Goal: Information Seeking & Learning: Compare options

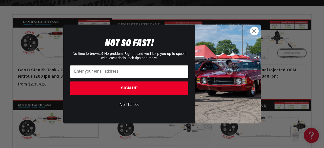
click at [253, 29] on circle "Close dialog" at bounding box center [254, 31] width 8 height 8
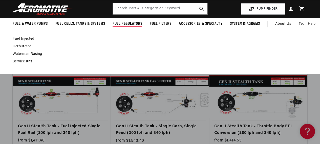
scroll to position [101, 0]
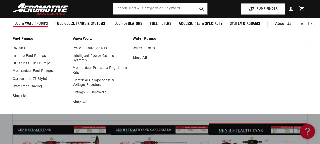
click at [18, 47] on link "In-Tank" at bounding box center [40, 48] width 55 height 5
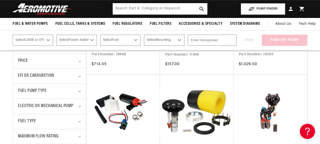
scroll to position [127, 0]
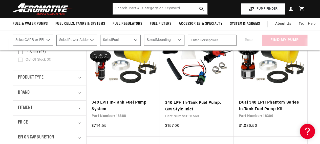
click at [114, 103] on link "340 LPH In-Tank Fuel Pump System" at bounding box center [123, 106] width 63 height 13
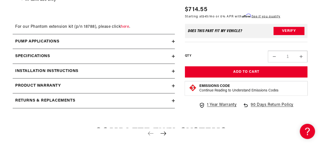
scroll to position [608, 0]
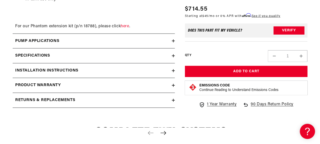
click at [171, 53] on div "Specifications" at bounding box center [92, 56] width 159 height 7
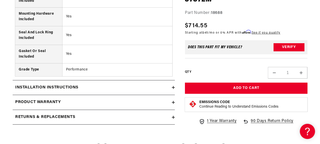
scroll to position [1013, 0]
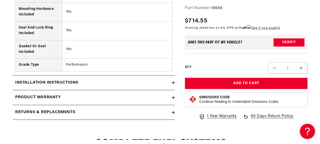
click at [173, 81] on icon at bounding box center [173, 82] width 0 height 3
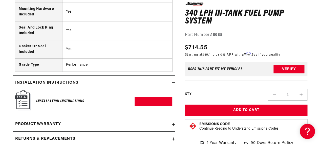
scroll to position [1064, 0]
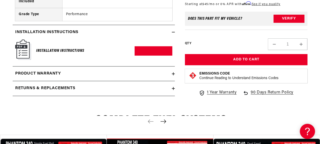
click at [23, 48] on img at bounding box center [23, 50] width 16 height 21
click at [159, 47] on link "Download PDF" at bounding box center [154, 50] width 38 height 9
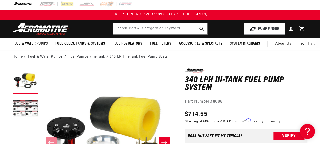
scroll to position [51, 0]
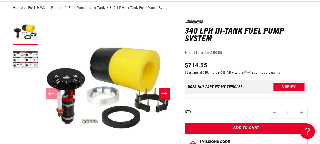
click at [34, 56] on button "Load image 2 in gallery view" at bounding box center [25, 60] width 25 height 25
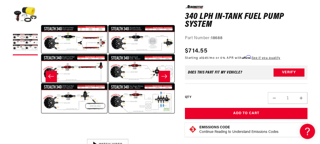
scroll to position [76, 0]
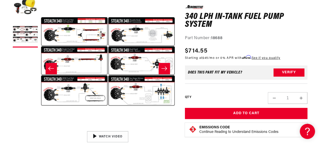
click at [41, 129] on button "Open media 2 in modal" at bounding box center [41, 129] width 0 height 0
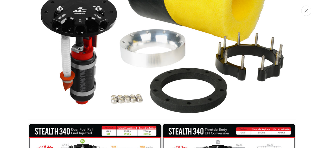
scroll to position [0, 0]
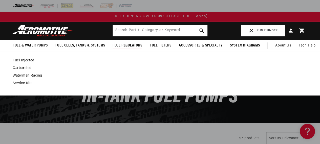
click at [132, 46] on span "Fuel Regulators" at bounding box center [128, 45] width 30 height 5
click at [133, 46] on span "Fuel Regulators" at bounding box center [128, 45] width 30 height 5
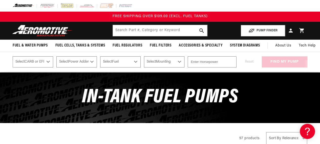
click at [133, 46] on span "Fuel Regulators" at bounding box center [128, 45] width 30 height 5
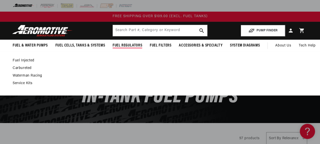
click at [24, 61] on link "Fuel Injected" at bounding box center [158, 60] width 290 height 5
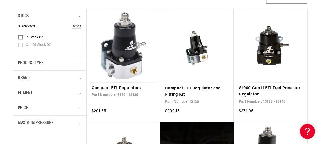
scroll to position [152, 0]
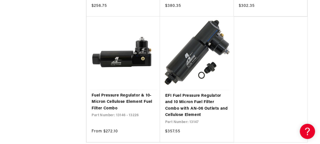
scroll to position [1089, 0]
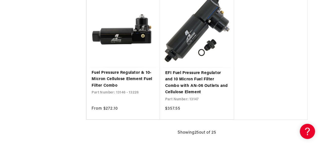
click at [126, 77] on link "Fuel Pressure Regulator & 10-Micron Cellulose Element Fuel Filter Combo" at bounding box center [123, 79] width 63 height 19
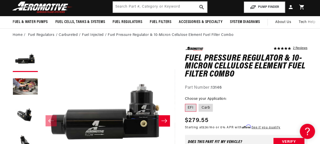
scroll to position [51, 0]
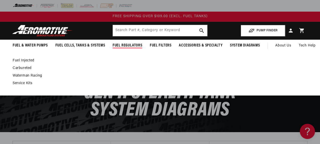
click at [125, 44] on span "Fuel Regulators" at bounding box center [128, 45] width 30 height 5
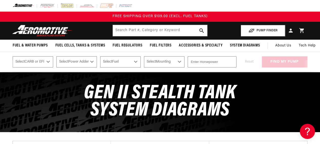
click at [126, 45] on span "Fuel Regulators" at bounding box center [128, 45] width 30 height 5
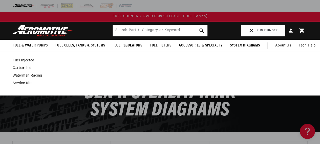
click at [28, 60] on link "Fuel Injected" at bounding box center [158, 60] width 290 height 5
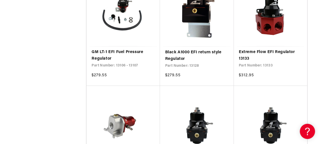
scroll to position [785, 0]
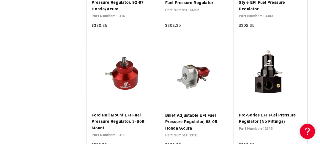
scroll to position [937, 0]
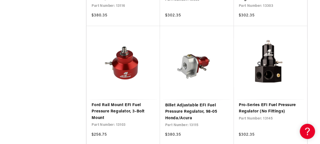
click at [257, 104] on link "Pro-Series EFI Fuel Pressure Regulator (No Fittings)" at bounding box center [270, 108] width 63 height 13
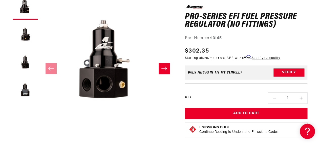
click at [26, 65] on button "Load image 3 in gallery view" at bounding box center [25, 62] width 25 height 25
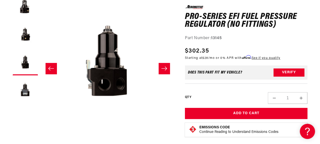
scroll to position [0, 269]
click at [24, 40] on button "Load image 2 in gallery view" at bounding box center [25, 34] width 25 height 25
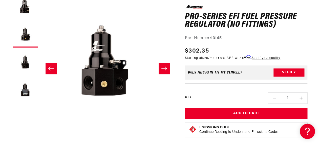
scroll to position [0, 134]
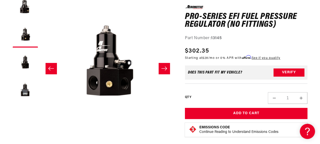
click at [27, 11] on button "Load image 1 in gallery view" at bounding box center [25, 6] width 25 height 25
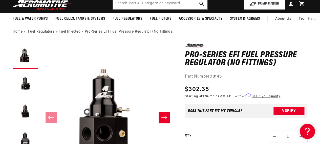
scroll to position [20, 0]
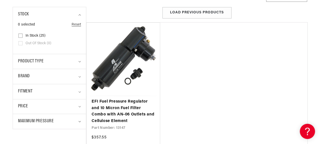
scroll to position [203, 0]
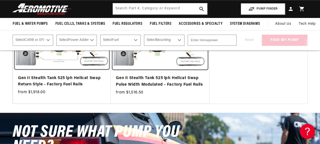
scroll to position [279, 0]
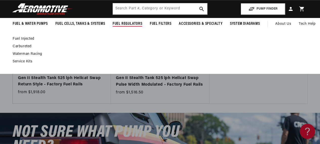
click at [126, 24] on span "Fuel Regulators" at bounding box center [128, 23] width 30 height 5
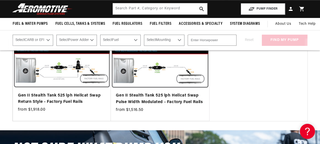
scroll to position [253, 0]
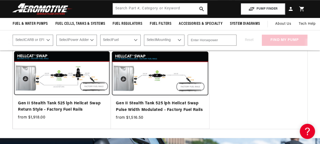
click at [127, 25] on span "Fuel Regulators" at bounding box center [128, 23] width 30 height 5
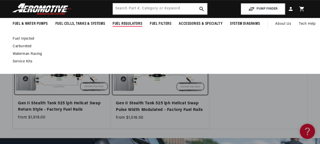
click at [28, 37] on link "Fuel Injected" at bounding box center [158, 39] width 290 height 5
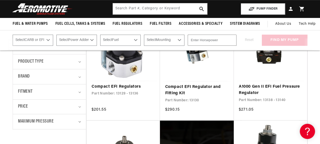
scroll to position [127, 0]
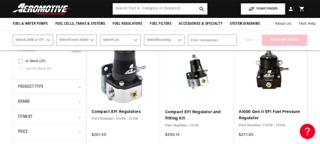
click at [254, 113] on link "A1000 Gen II EFI Fuel Pressure Regulator" at bounding box center [270, 115] width 63 height 13
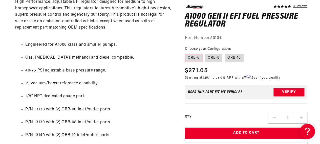
scroll to position [279, 0]
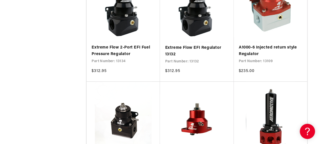
scroll to position [456, 0]
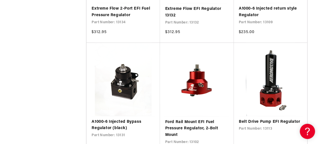
click at [130, 119] on link "A1000-6 Injected Bypass Regulator (black)" at bounding box center [123, 125] width 63 height 13
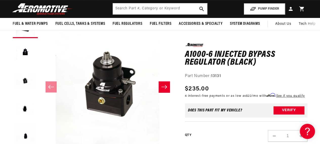
scroll to position [51, 0]
